Goal: Transaction & Acquisition: Purchase product/service

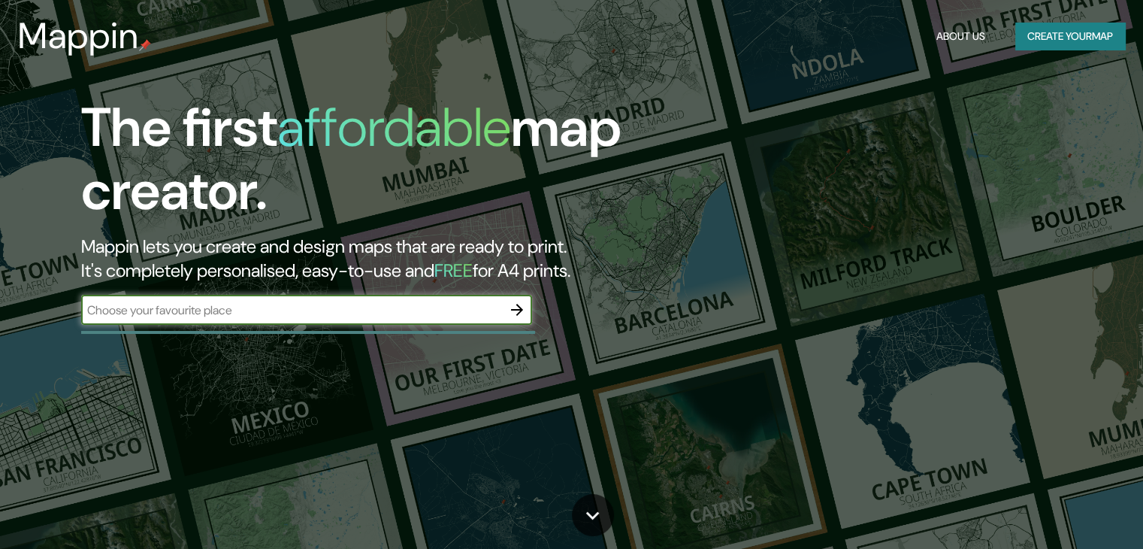
click at [312, 351] on div "The first affordable map creator. Mappin lets you create and design maps that a…" at bounding box center [571, 274] width 1143 height 549
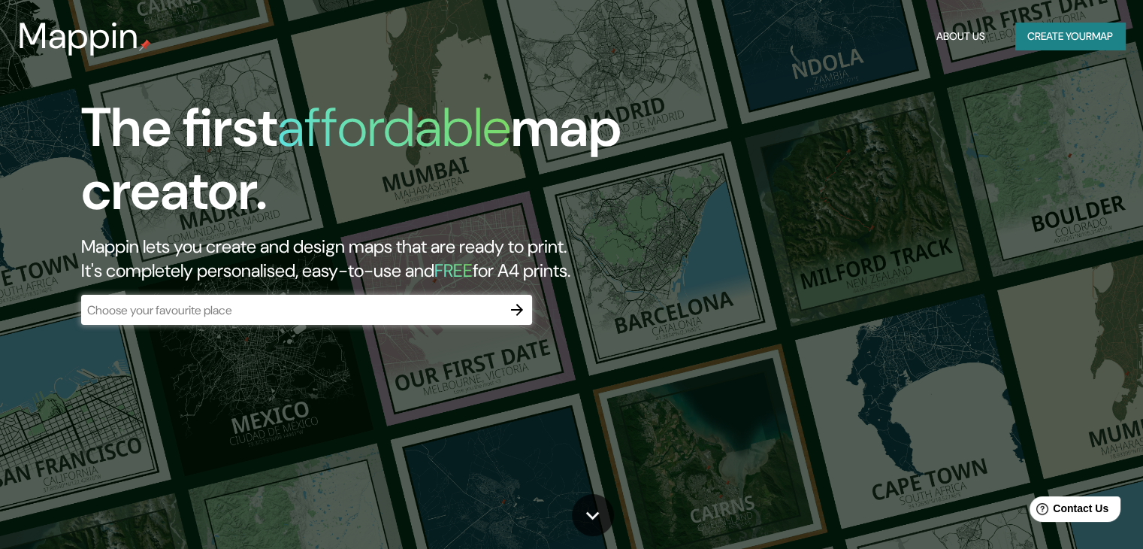
click at [298, 318] on input "text" at bounding box center [291, 309] width 421 height 17
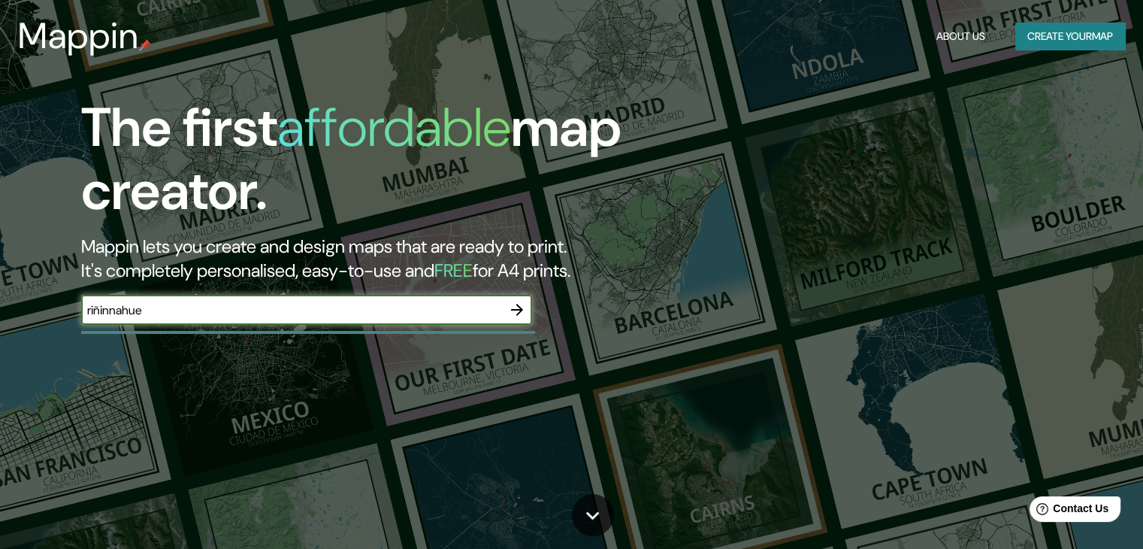
click at [111, 317] on input "riñinnahue" at bounding box center [291, 309] width 421 height 17
type input "riñinahue"
click at [527, 312] on button "button" at bounding box center [517, 310] width 30 height 30
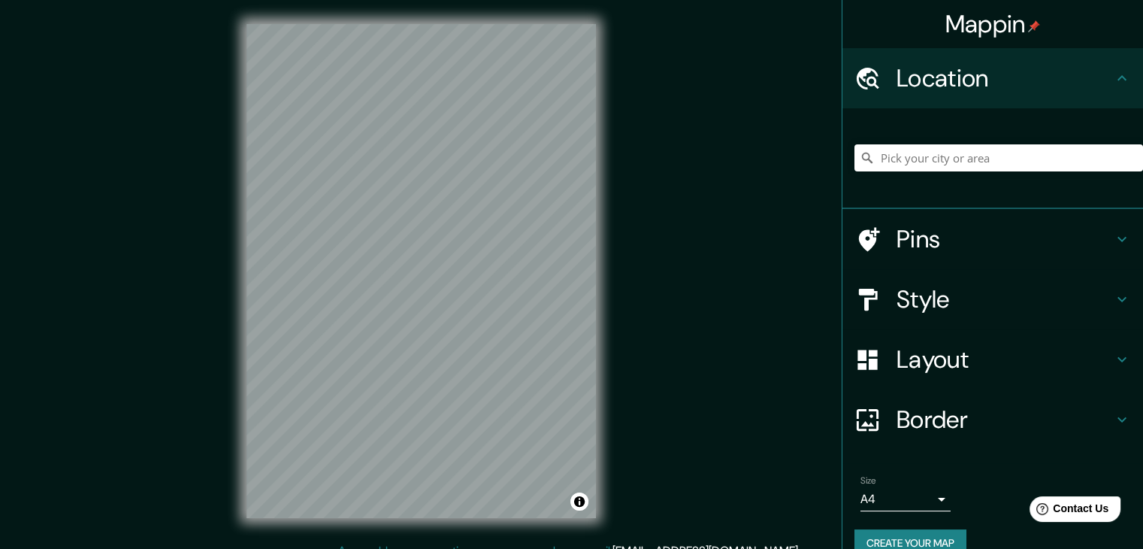
drag, startPoint x: 0, startPoint y: -65, endPoint x: 788, endPoint y: 248, distance: 847.6
click at [790, 253] on div "Mappin Location Pins Style Layout Border Choose a border. Hint : you can make l…" at bounding box center [571, 283] width 1143 height 566
paste input "[GEOGRAPHIC_DATA]"
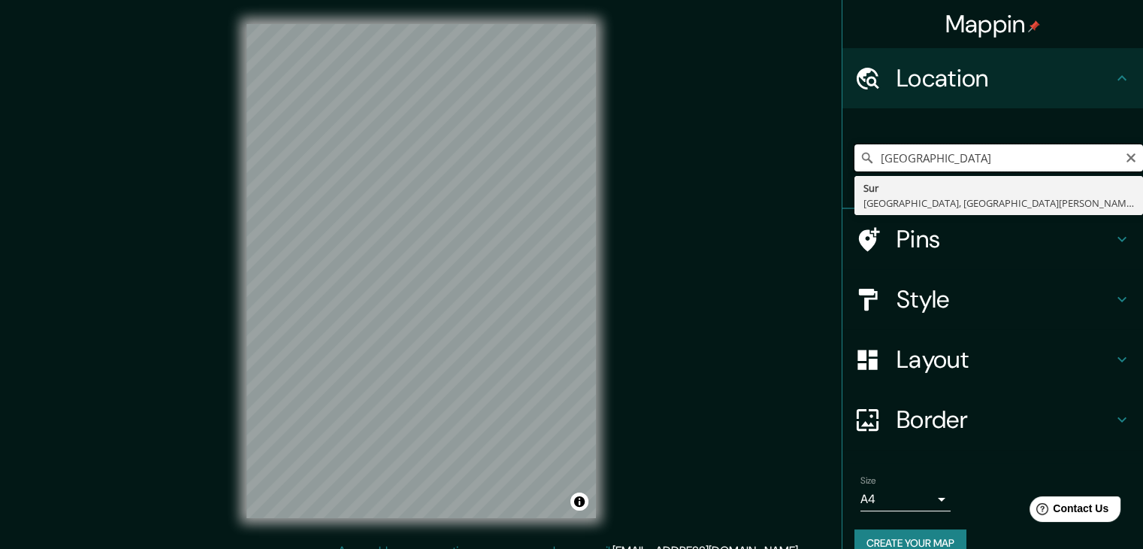
click at [1013, 158] on input "[GEOGRAPHIC_DATA]" at bounding box center [998, 157] width 289 height 27
type input "[GEOGRAPHIC_DATA]"
click at [1125, 154] on icon "Clear" at bounding box center [1131, 158] width 12 height 12
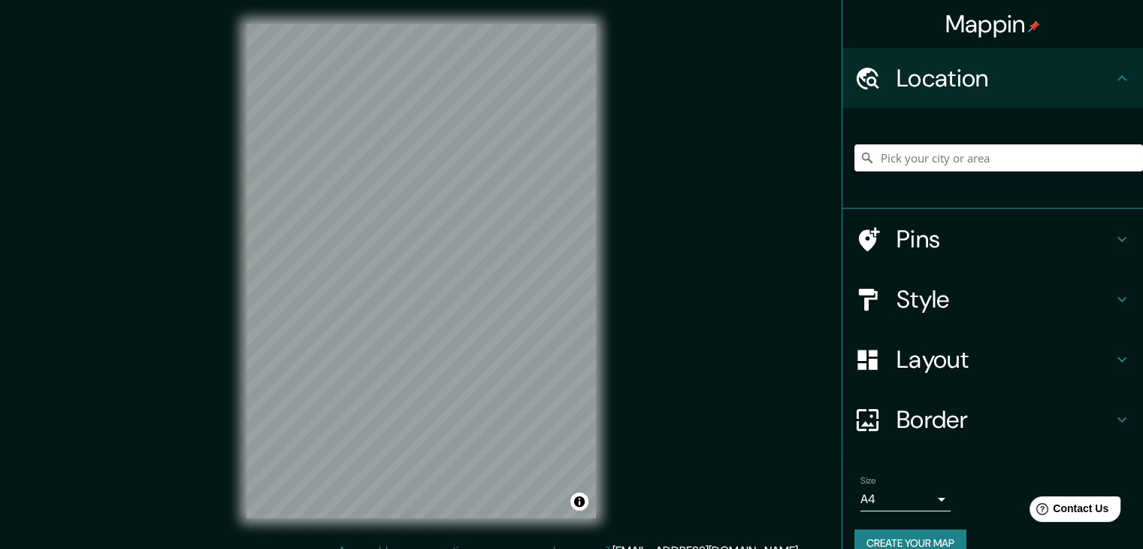
click at [956, 156] on input "Pick your city or area" at bounding box center [998, 157] width 289 height 27
paste input "[GEOGRAPHIC_DATA]"
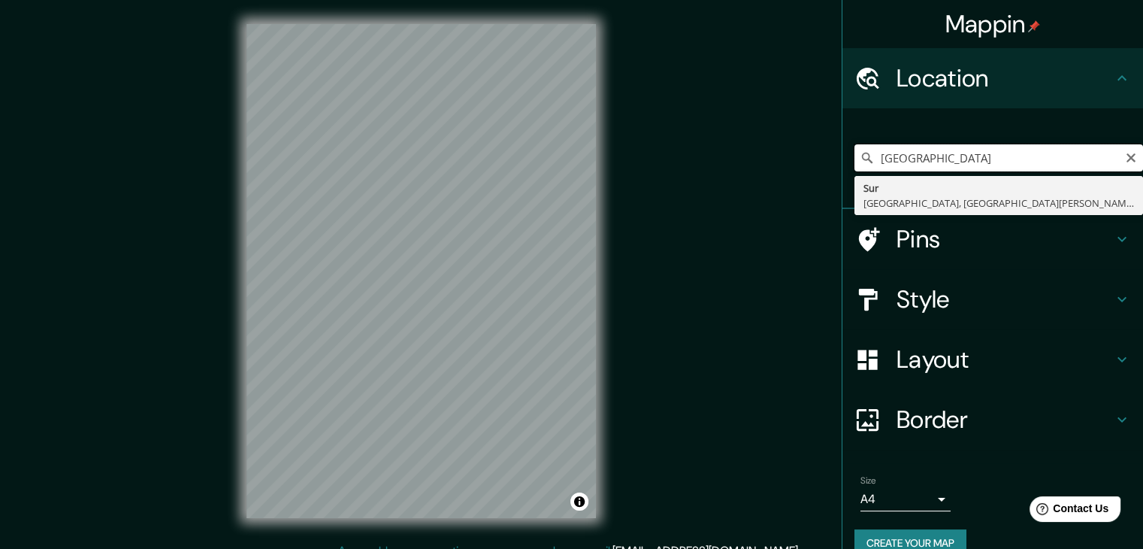
type input "[GEOGRAPHIC_DATA], [GEOGRAPHIC_DATA], [GEOGRAPHIC_DATA][PERSON_NAME], [GEOGRAPH…"
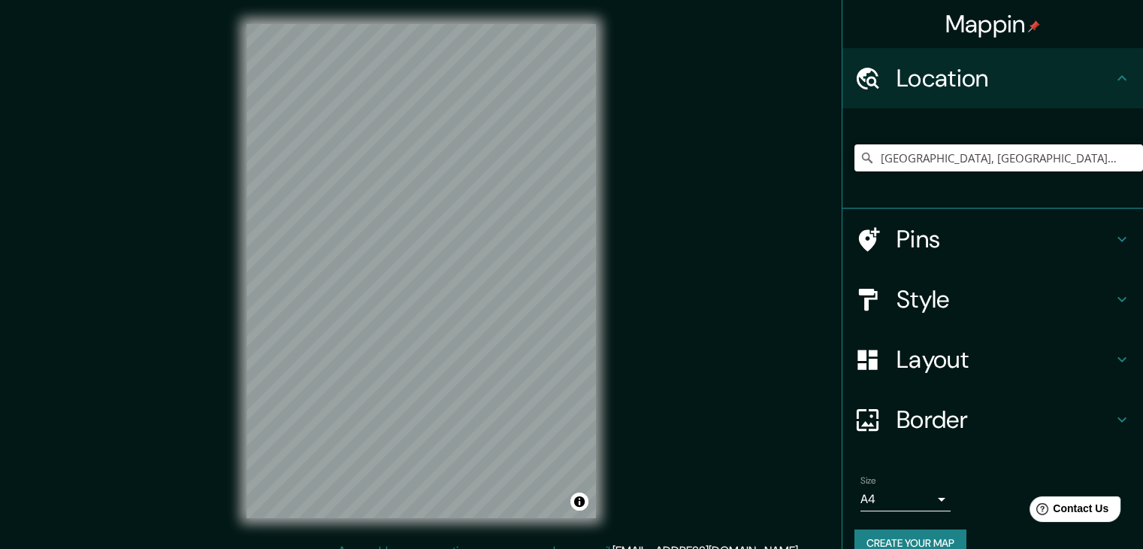
drag, startPoint x: 1096, startPoint y: 156, endPoint x: 637, endPoint y: 180, distance: 459.8
click at [682, 131] on div "Mappin Location [GEOGRAPHIC_DATA], [GEOGRAPHIC_DATA], [GEOGRAPHIC_DATA][PERSON_…" at bounding box center [571, 283] width 1143 height 566
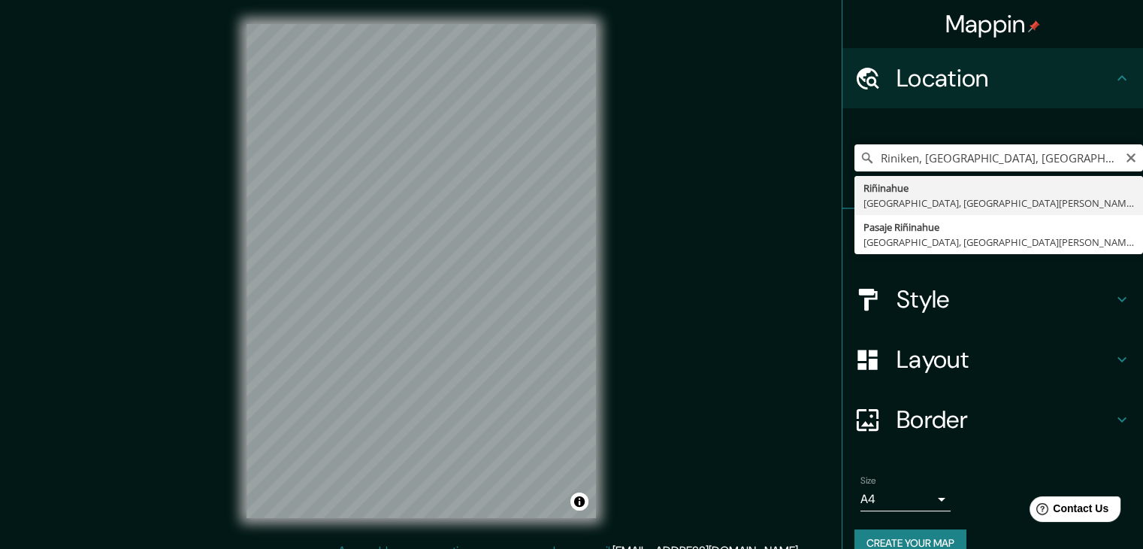
type input "[GEOGRAPHIC_DATA], [GEOGRAPHIC_DATA], [GEOGRAPHIC_DATA][PERSON_NAME], [GEOGRAPH…"
